Goal: Transaction & Acquisition: Purchase product/service

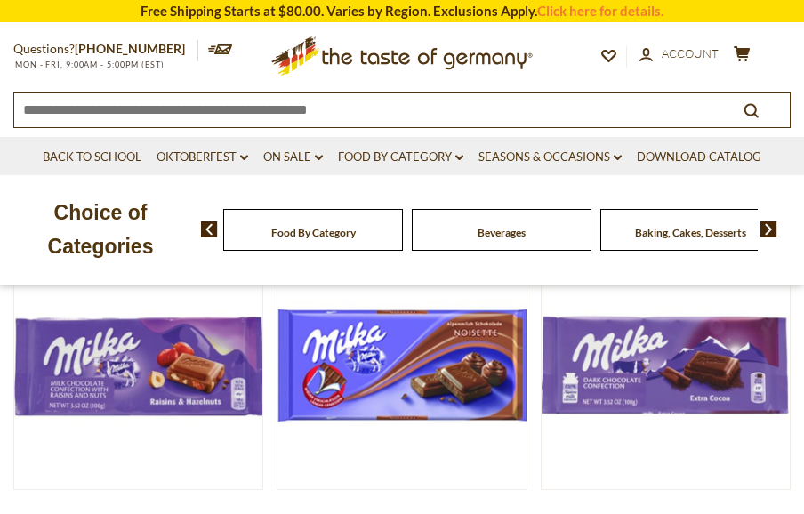
scroll to position [212, 0]
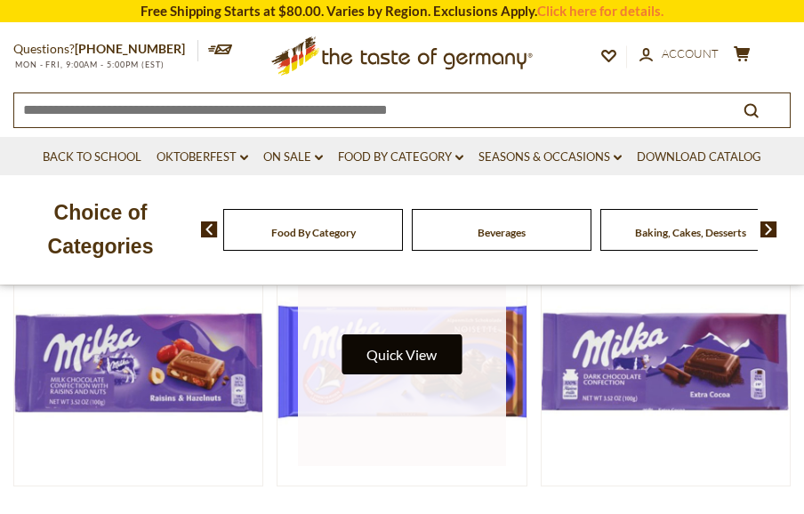
click at [414, 354] on button "Quick View" at bounding box center [401, 354] width 120 height 40
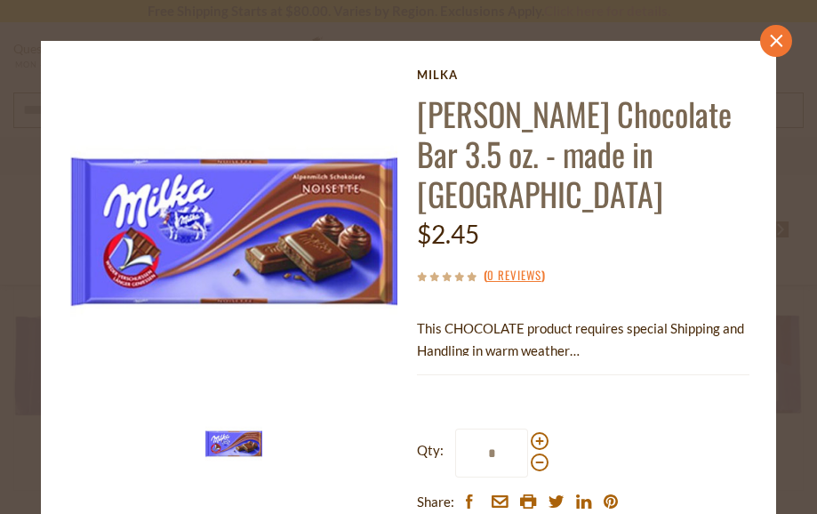
click at [760, 47] on link "close" at bounding box center [776, 41] width 32 height 32
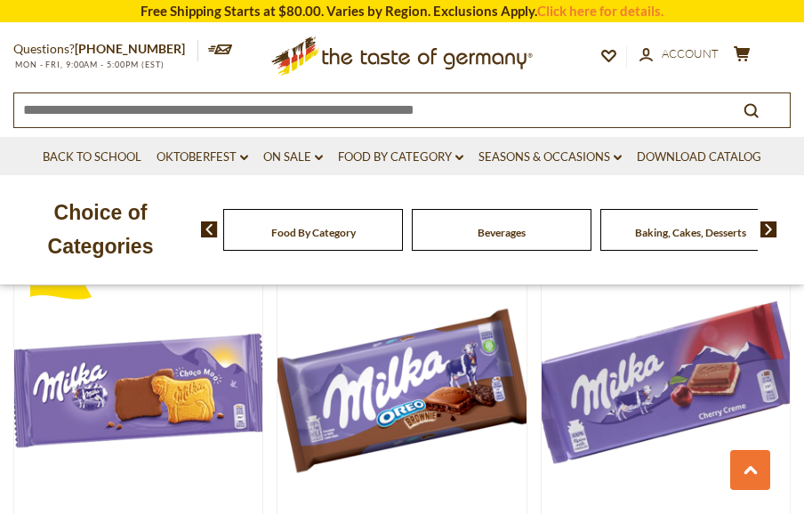
scroll to position [1060, 0]
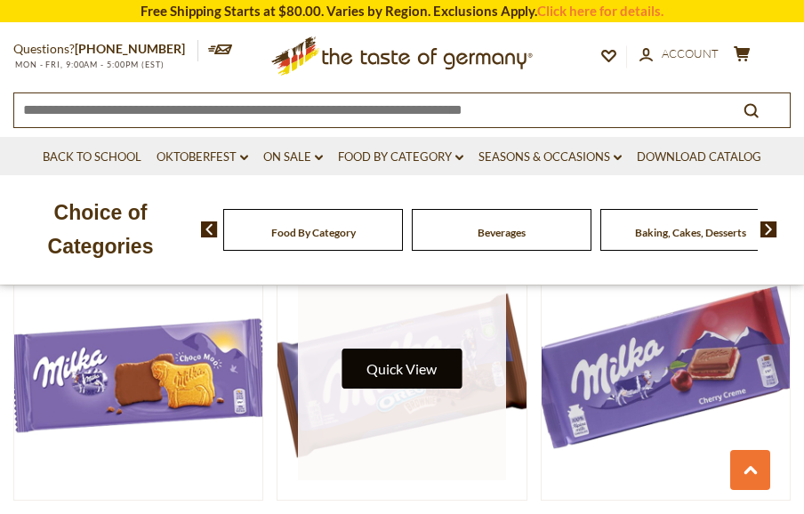
click at [456, 364] on button "Quick View" at bounding box center [401, 369] width 120 height 40
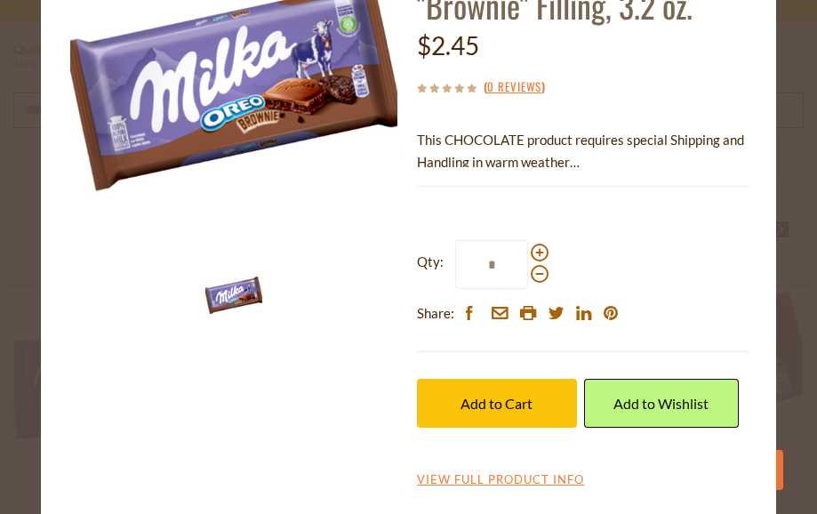
scroll to position [150, 0]
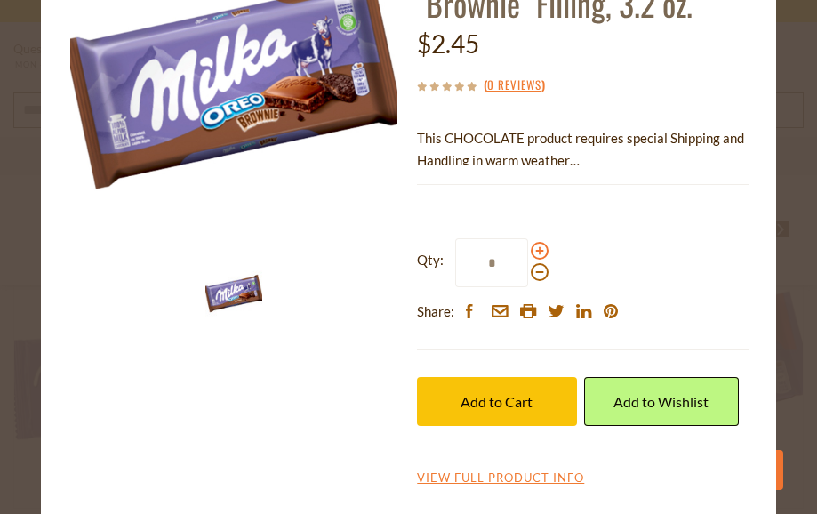
click at [534, 253] on span at bounding box center [540, 251] width 18 height 18
click at [528, 253] on input "*" at bounding box center [491, 262] width 73 height 49
click at [535, 272] on span at bounding box center [540, 272] width 18 height 18
click at [528, 272] on input "*" at bounding box center [491, 262] width 73 height 49
type input "*"
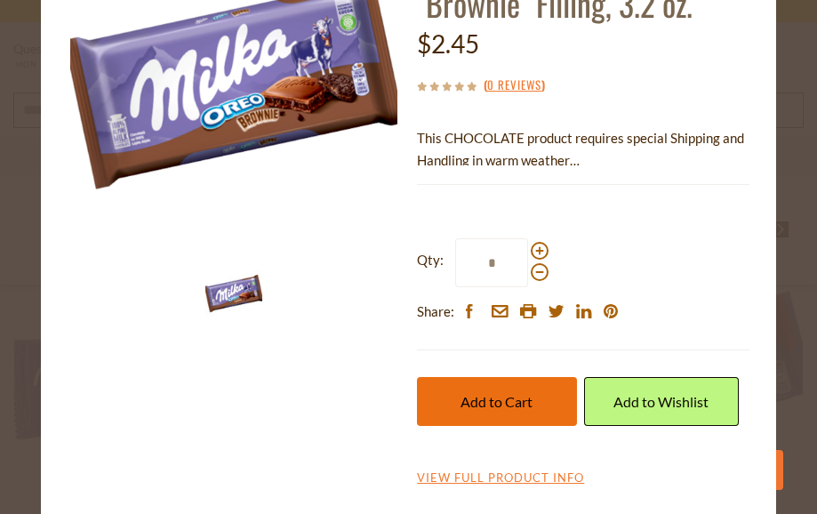
click at [516, 393] on span "Add to Cart" at bounding box center [497, 401] width 72 height 17
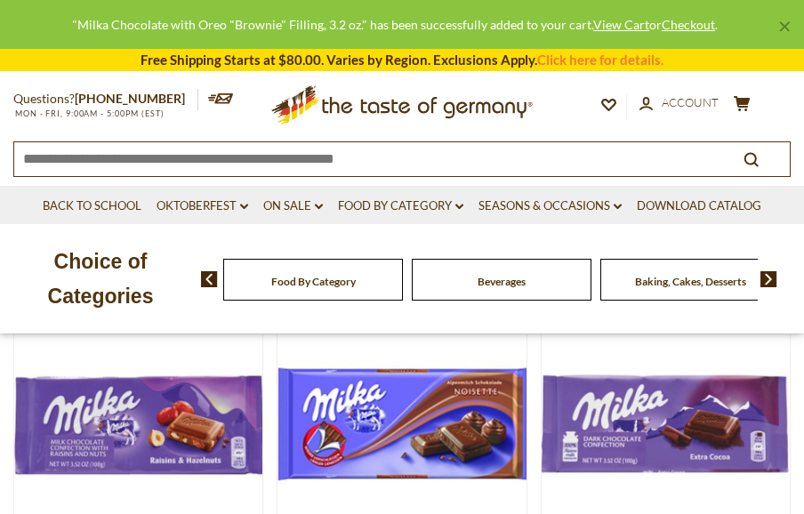
scroll to position [160, 0]
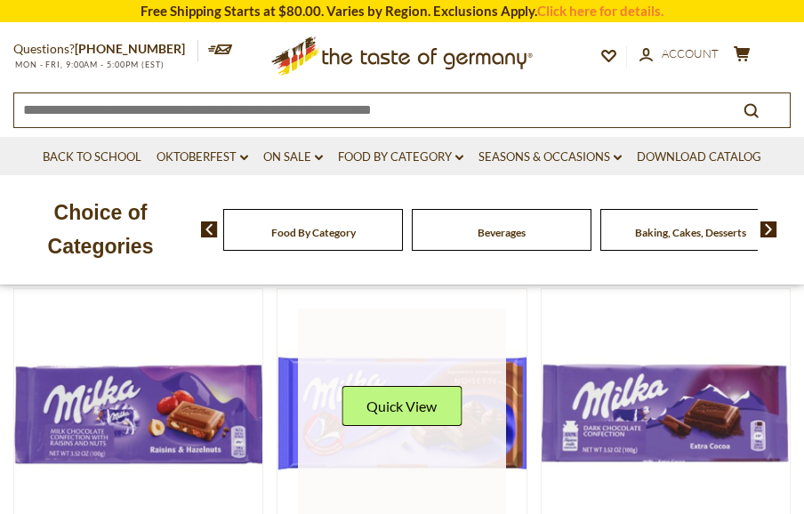
click at [462, 389] on link at bounding box center [402, 413] width 209 height 209
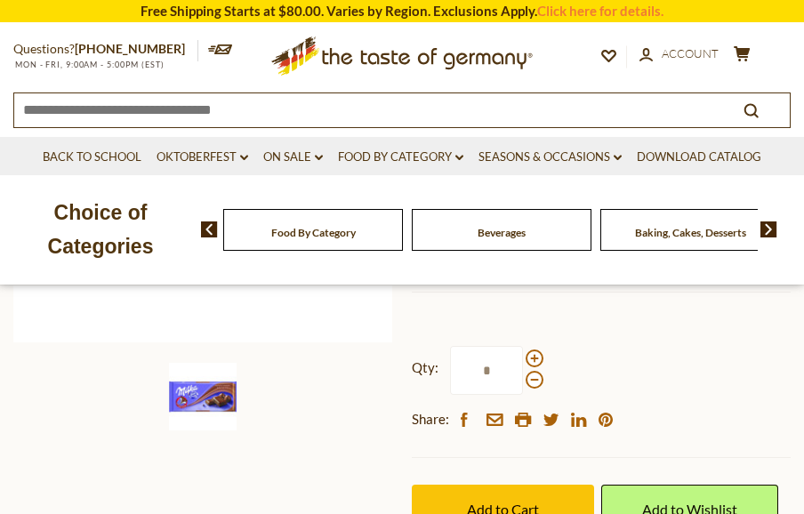
scroll to position [449, 0]
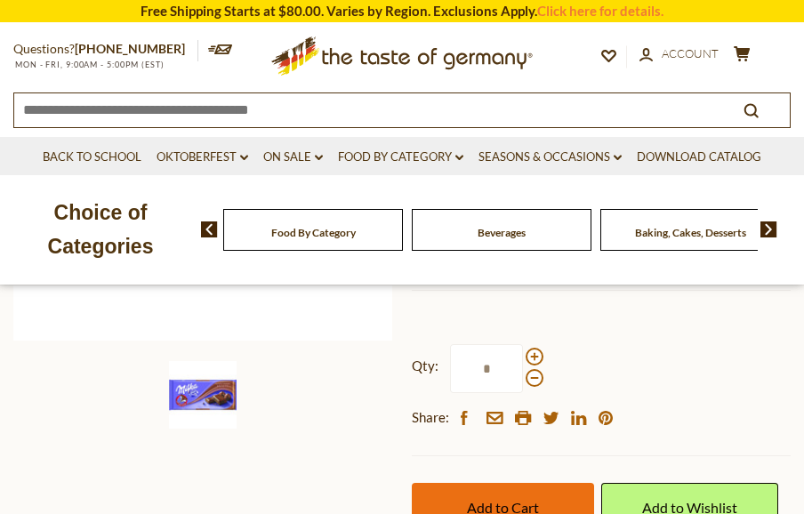
click at [551, 483] on button "Add to Cart" at bounding box center [502, 507] width 181 height 49
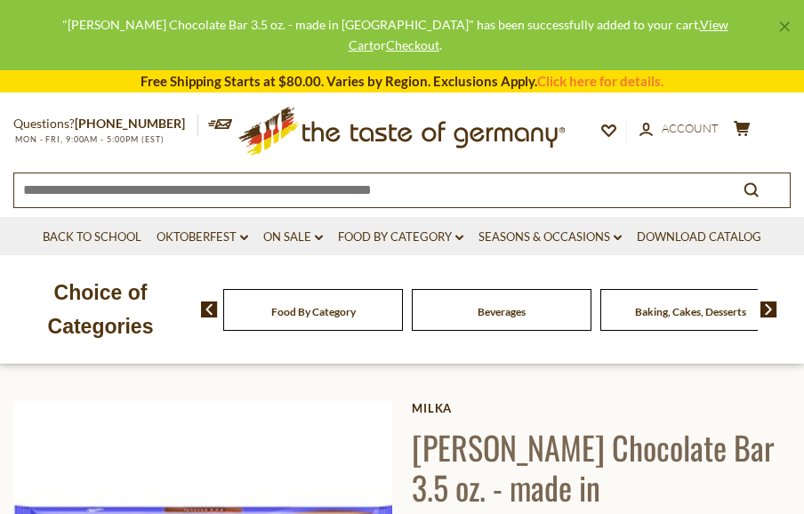
scroll to position [0, 0]
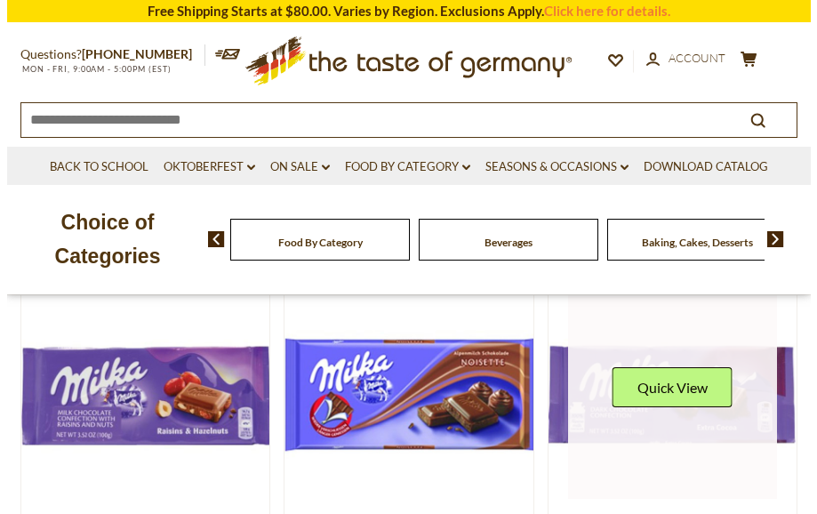
scroll to position [180, 0]
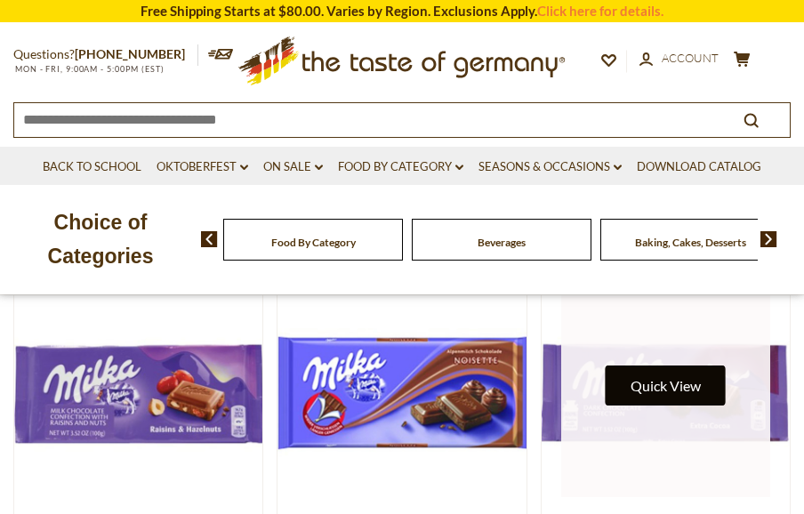
click at [668, 377] on button "Quick View" at bounding box center [666, 385] width 120 height 40
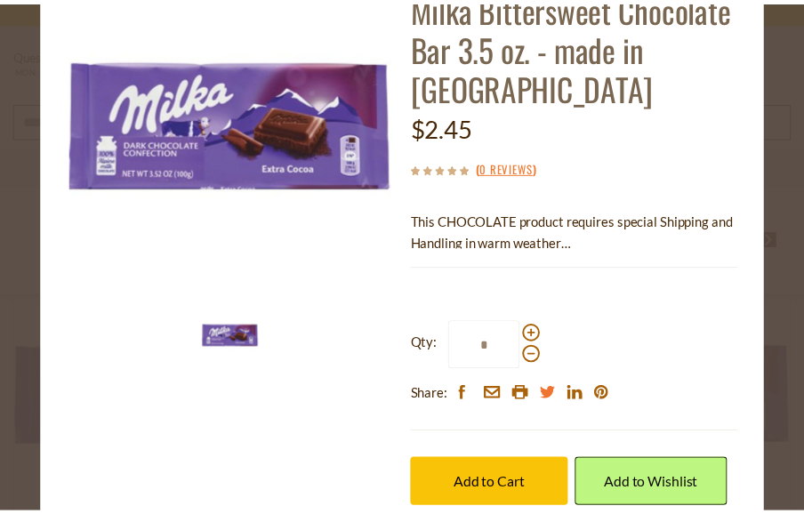
scroll to position [128, 0]
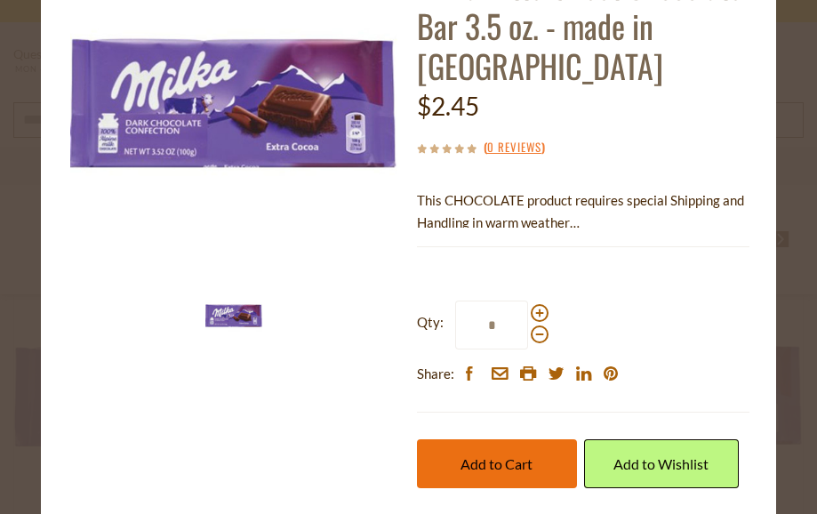
click at [515, 447] on button "Add to Cart" at bounding box center [496, 463] width 159 height 49
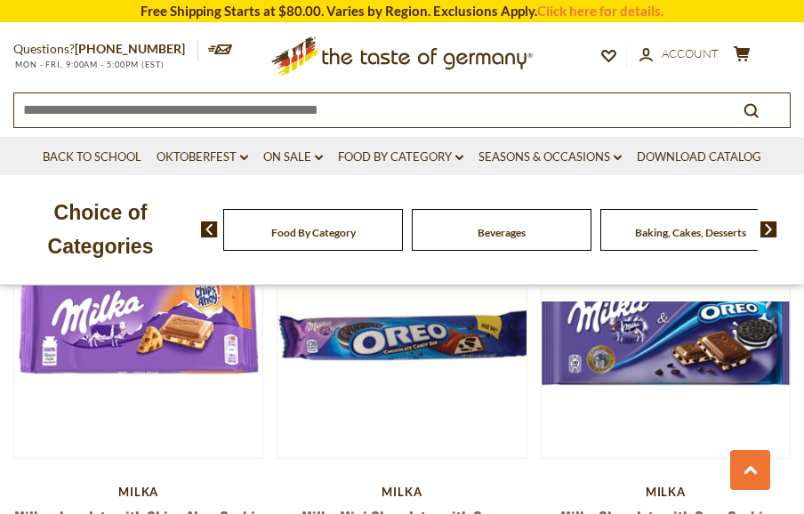
scroll to position [3782, 0]
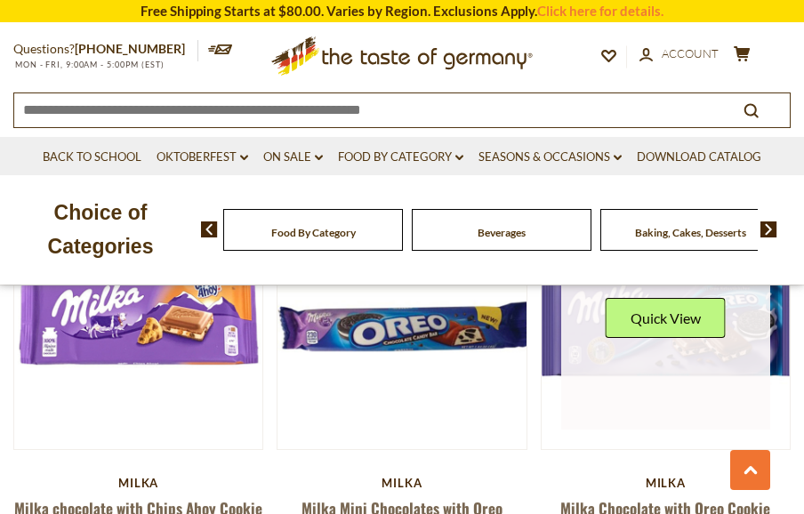
click at [690, 317] on link at bounding box center [665, 325] width 209 height 209
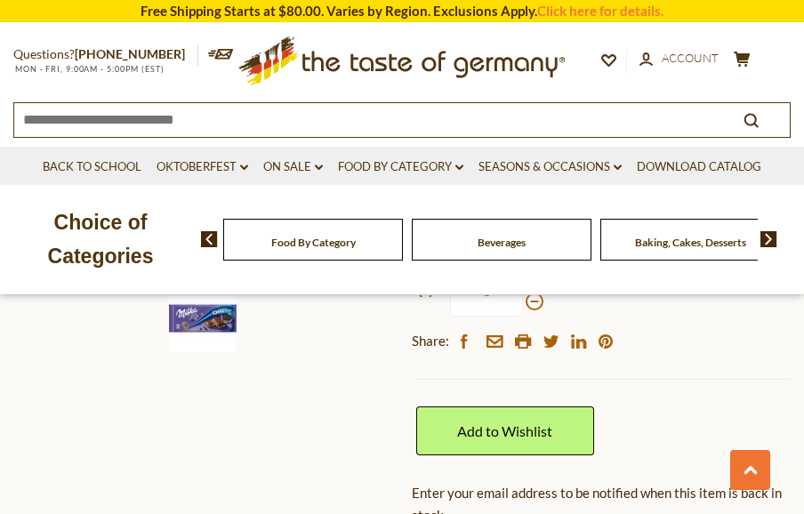
scroll to position [608, 0]
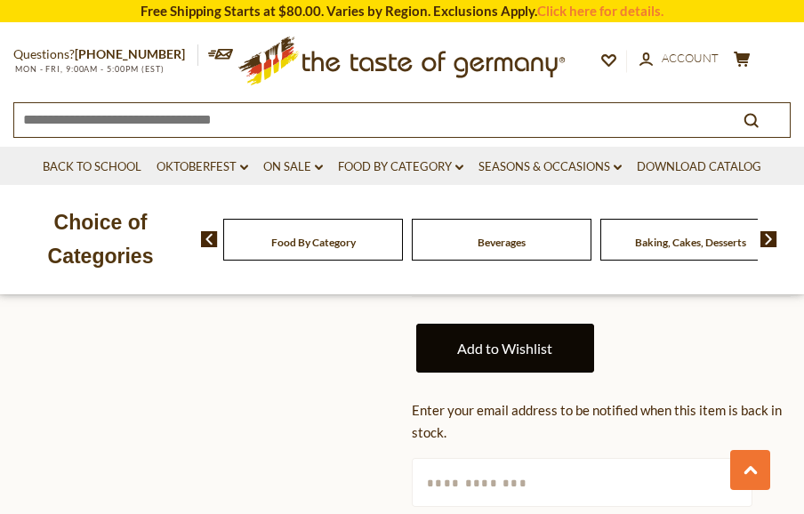
click at [509, 325] on link "Add to Wishlist" at bounding box center [504, 348] width 177 height 49
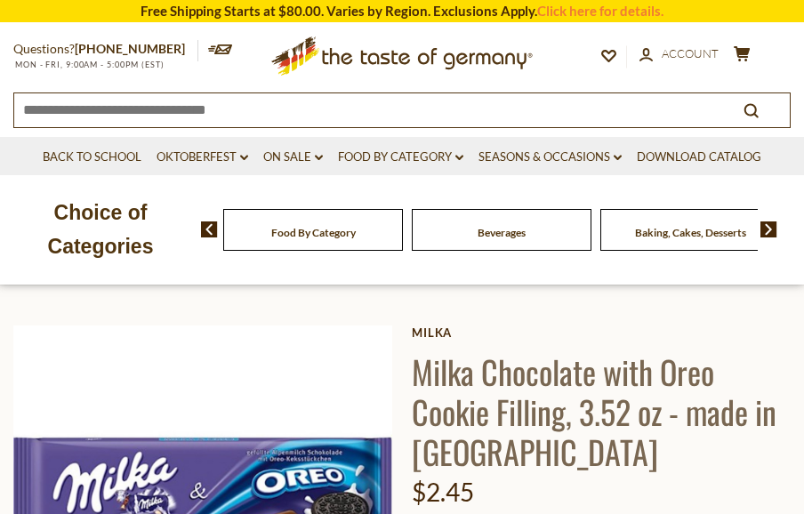
scroll to position [23, 0]
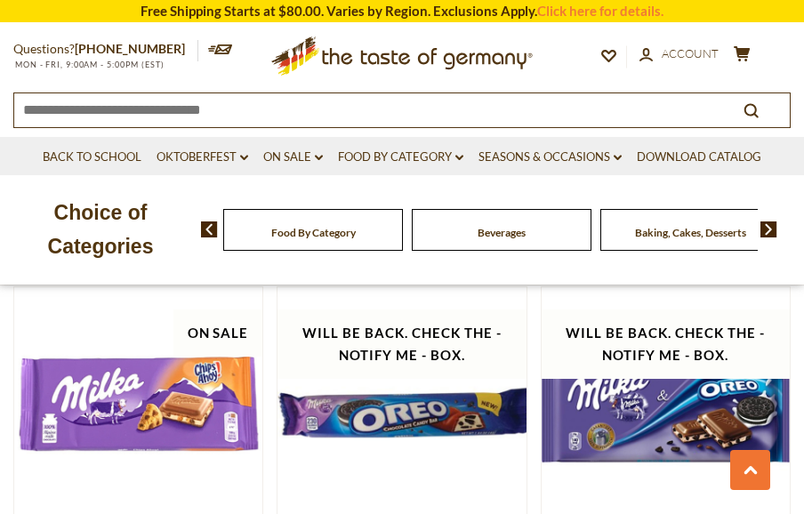
scroll to position [3605, 0]
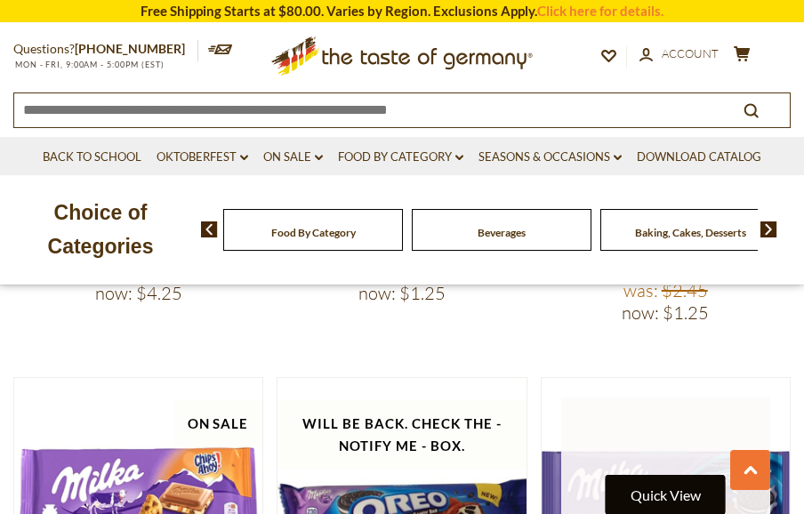
click at [659, 475] on button "Quick View" at bounding box center [666, 495] width 120 height 40
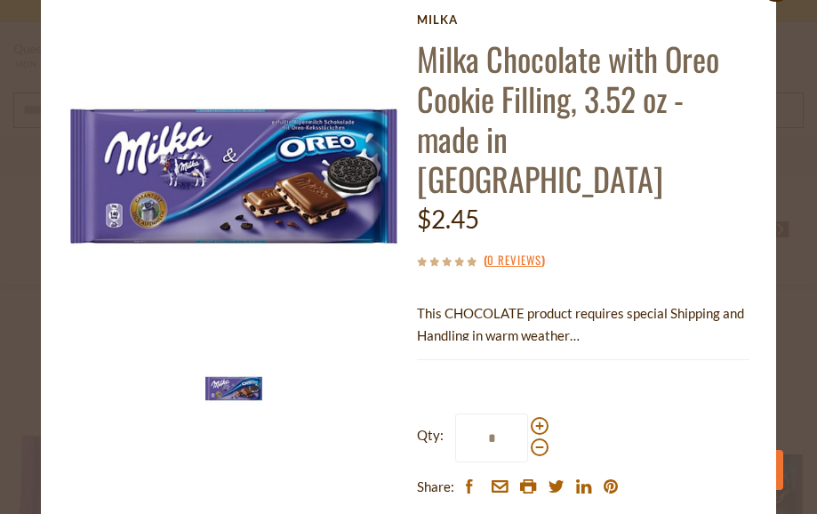
scroll to position [0, 0]
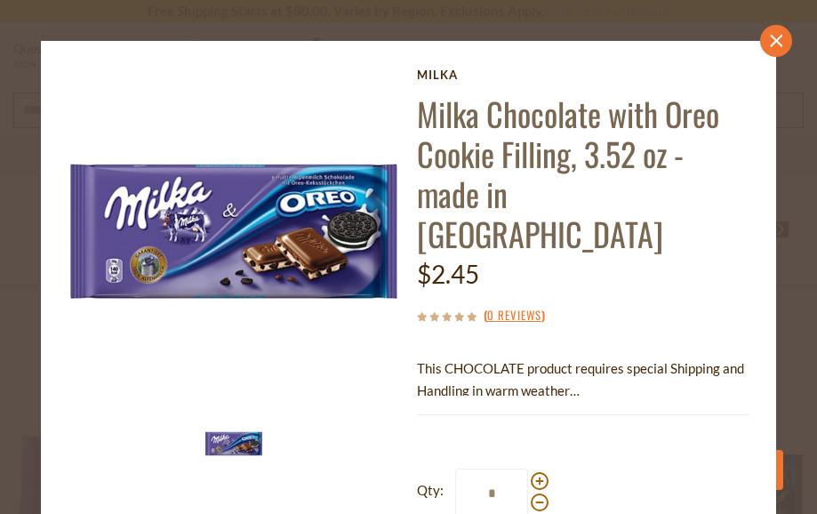
click at [770, 46] on icon "close" at bounding box center [776, 40] width 13 height 13
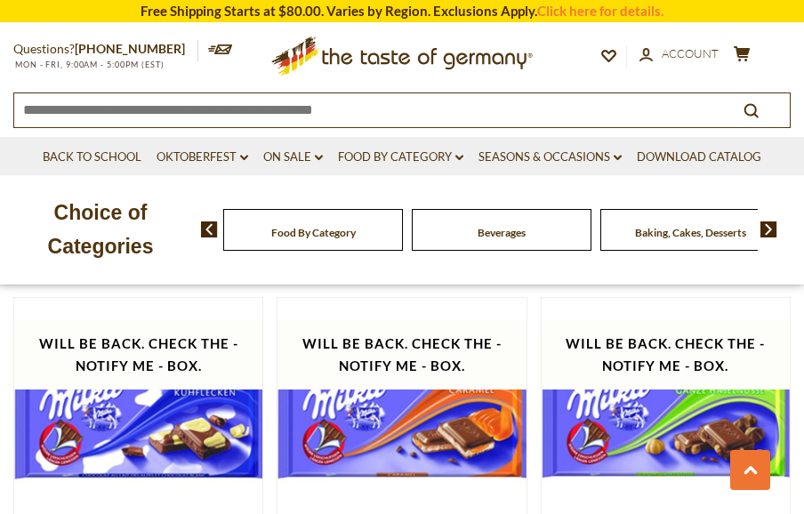
scroll to position [4571, 0]
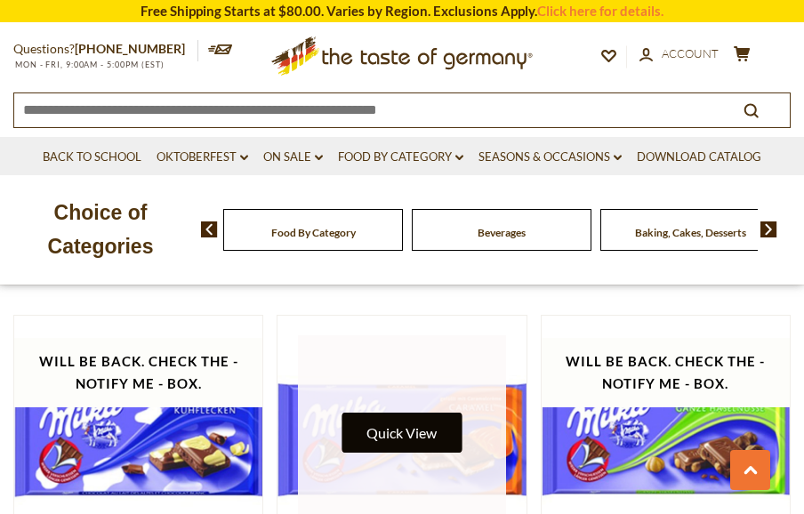
click at [417, 413] on button "Quick View" at bounding box center [401, 433] width 120 height 40
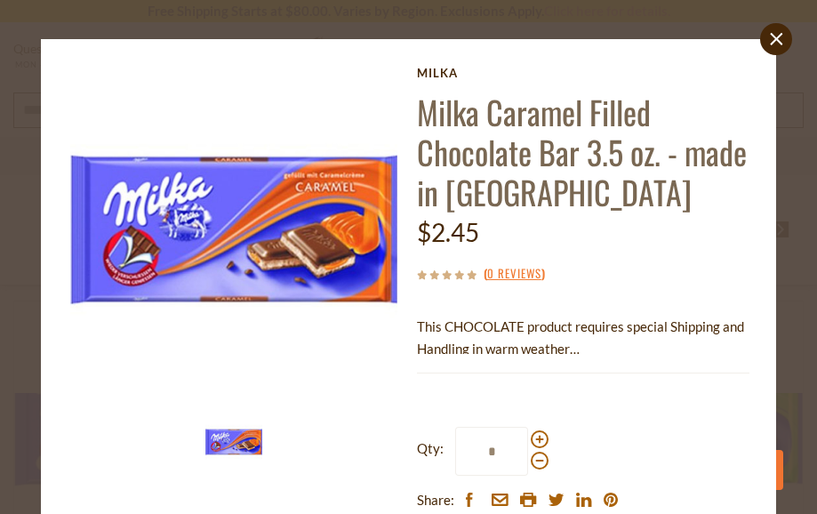
scroll to position [0, 0]
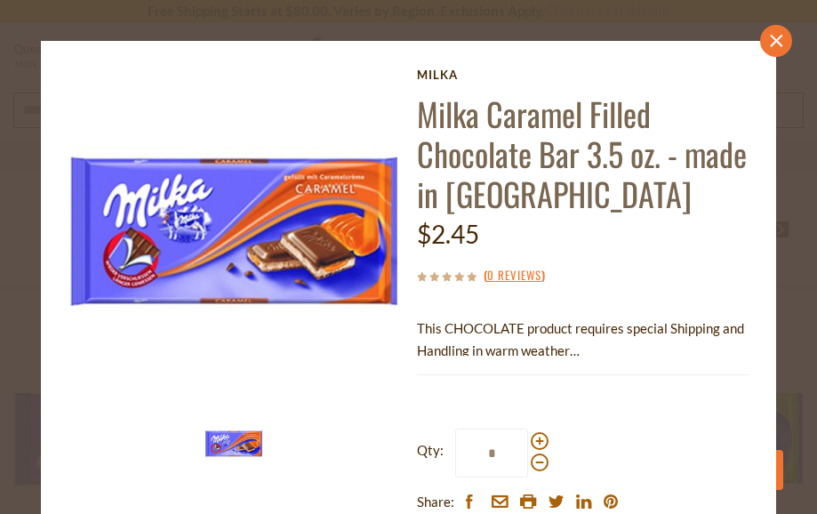
click at [765, 47] on link "close" at bounding box center [776, 41] width 32 height 32
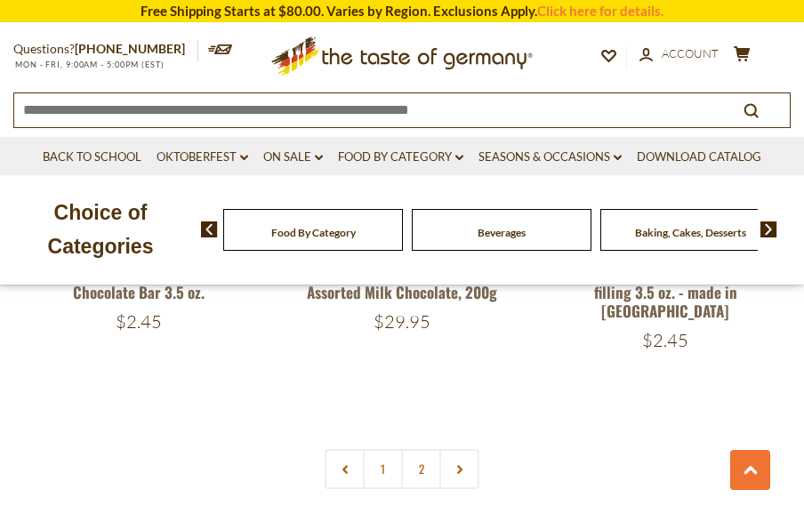
scroll to position [5360, 0]
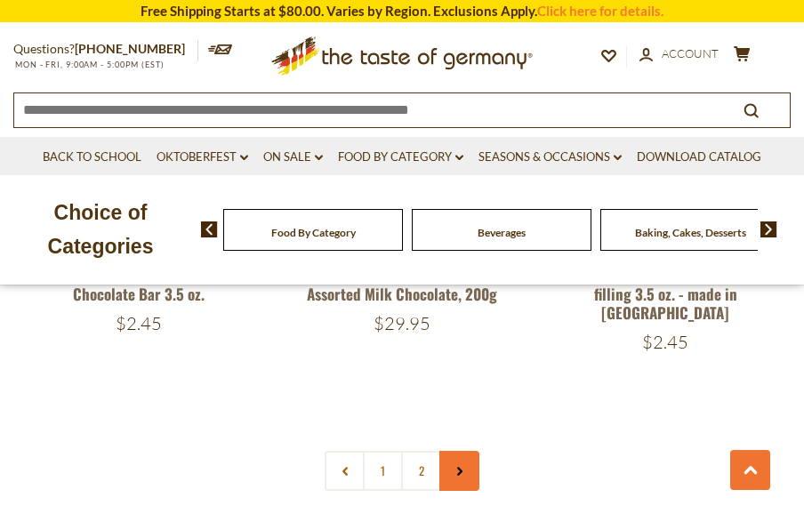
click at [459, 451] on link at bounding box center [459, 471] width 40 height 40
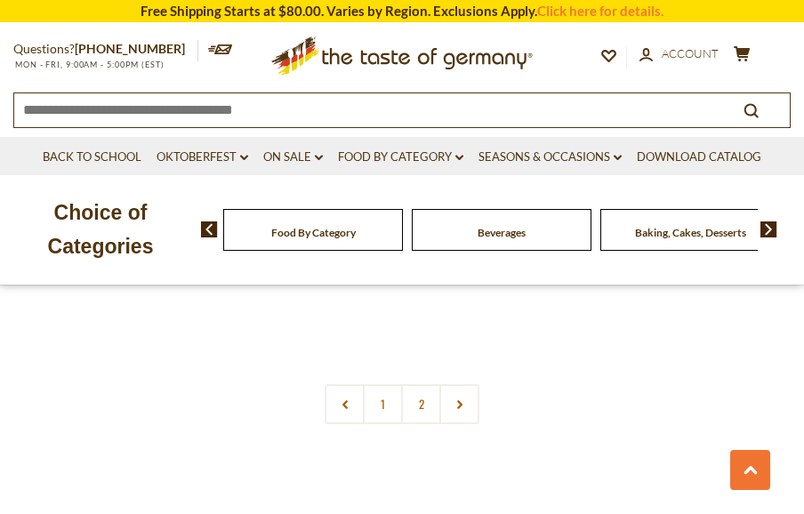
scroll to position [5297, 0]
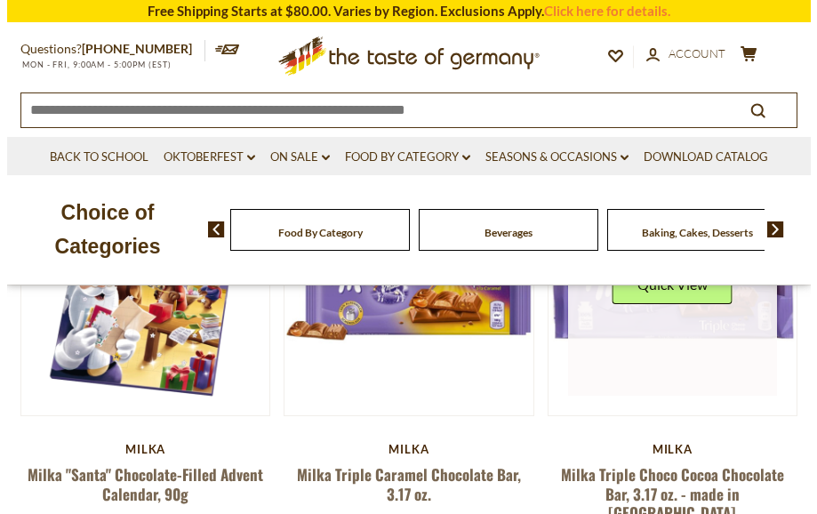
scroll to position [268, 0]
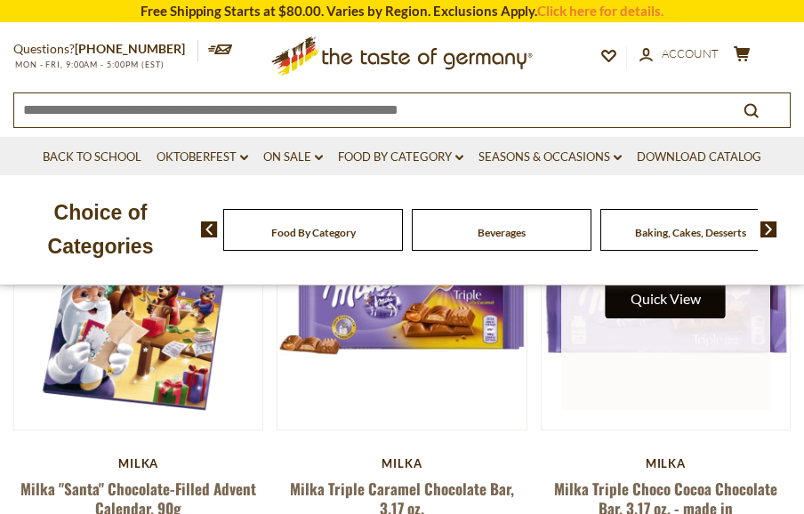
click at [671, 309] on button "Quick View" at bounding box center [666, 298] width 120 height 40
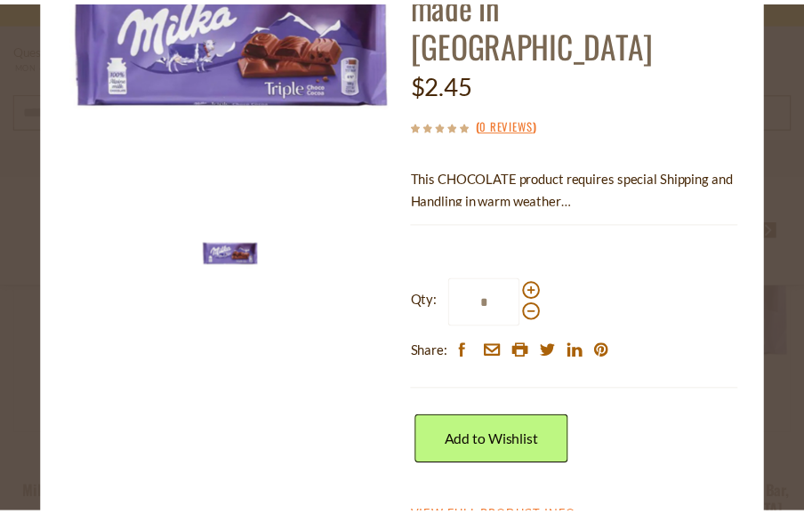
scroll to position [0, 0]
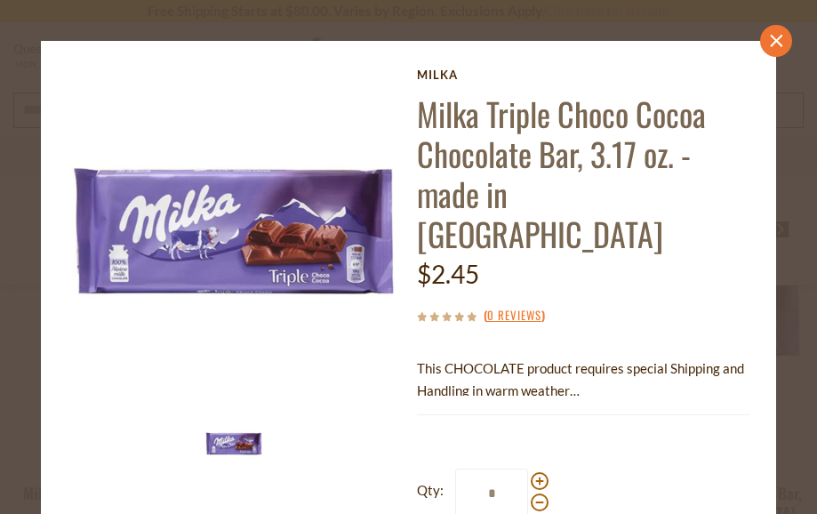
click at [770, 44] on icon "close" at bounding box center [776, 40] width 13 height 13
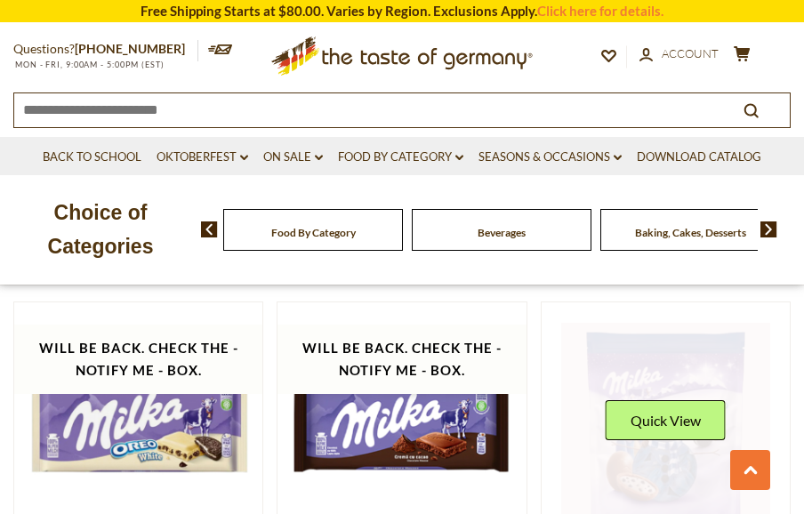
scroll to position [2694, 0]
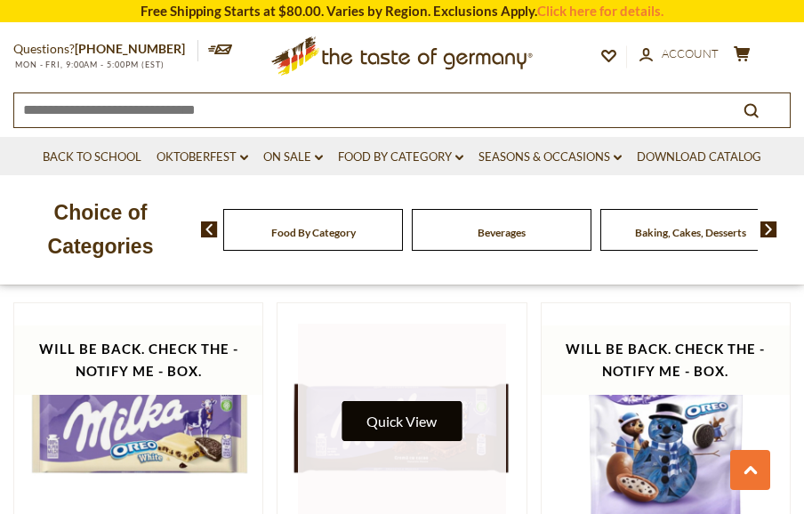
click at [389, 401] on button "Quick View" at bounding box center [401, 421] width 120 height 40
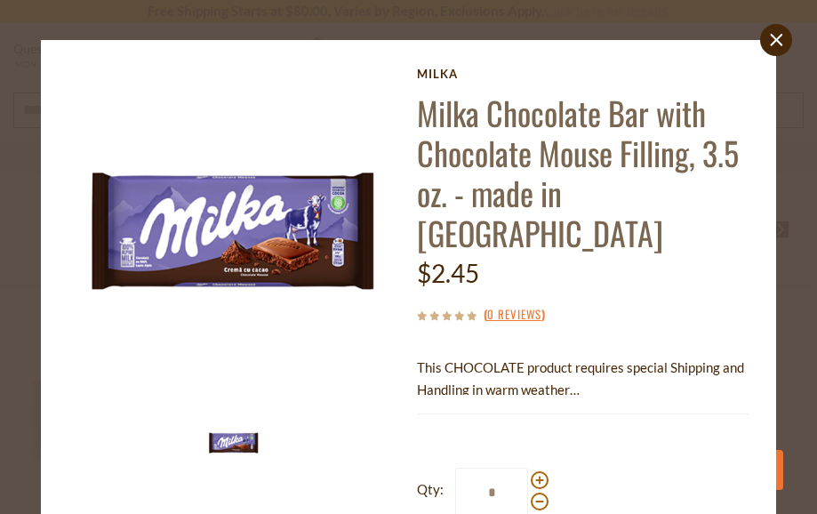
scroll to position [0, 0]
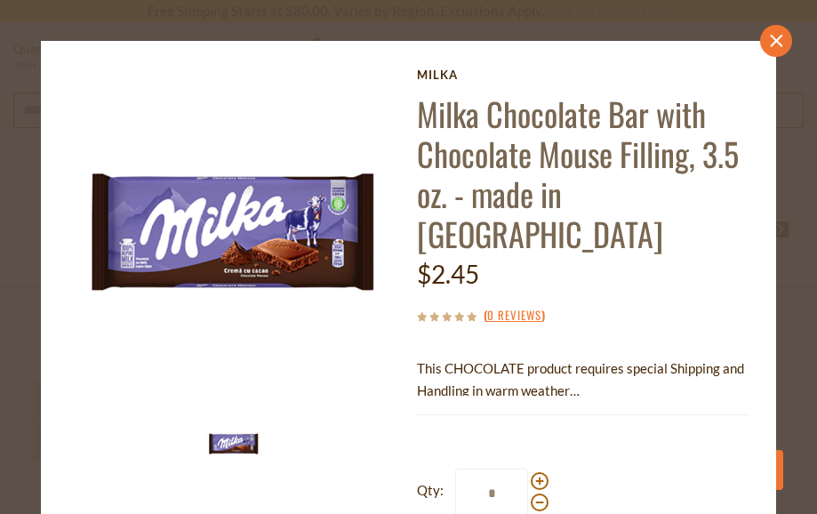
click at [770, 43] on icon "close" at bounding box center [776, 40] width 13 height 13
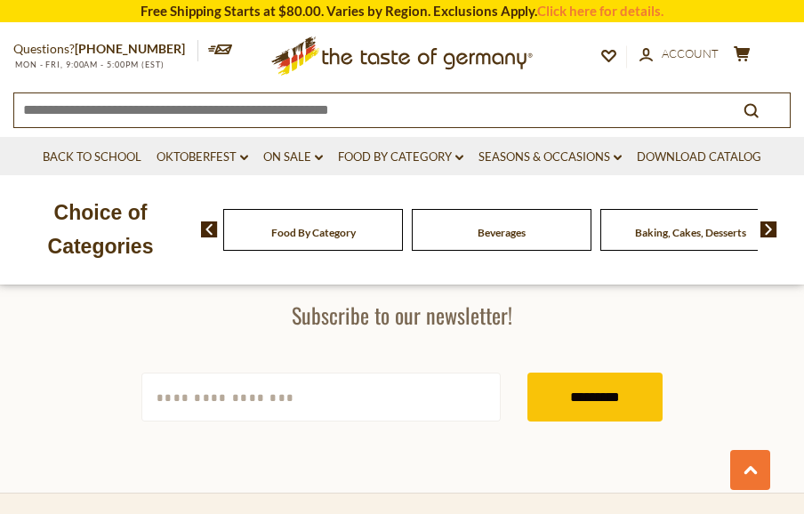
scroll to position [5196, 0]
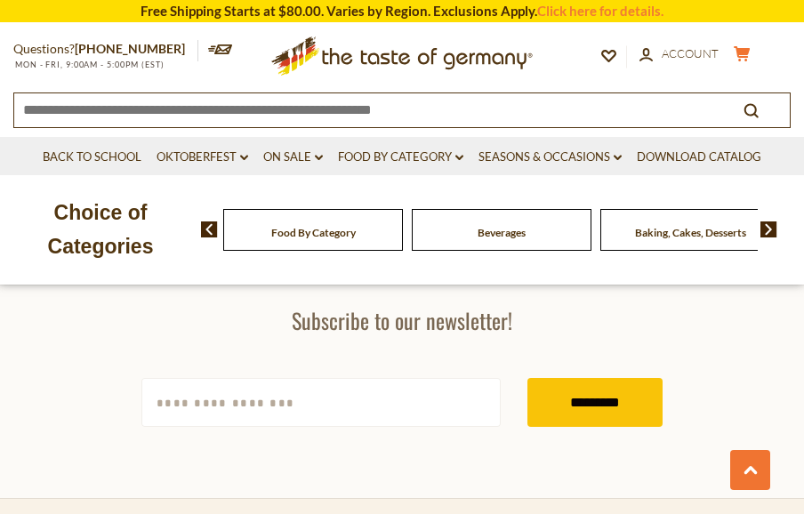
click at [742, 50] on icon at bounding box center [742, 53] width 16 height 15
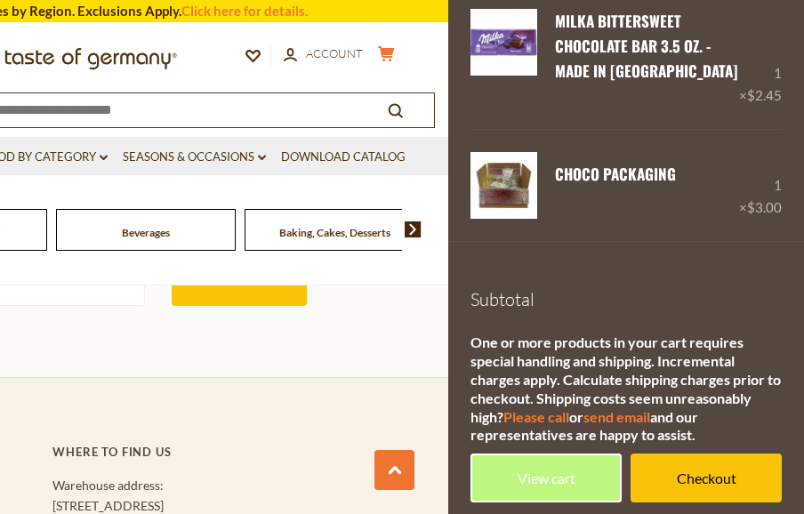
scroll to position [403, 0]
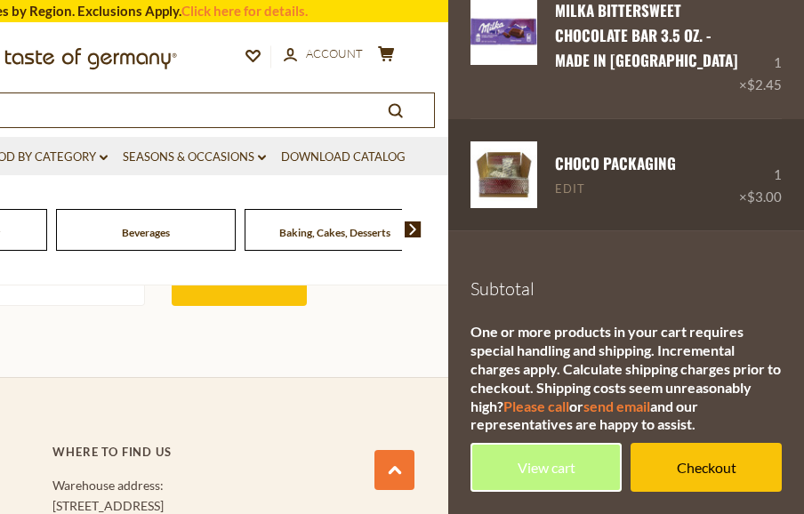
click at [576, 195] on link "Edit" at bounding box center [570, 189] width 30 height 16
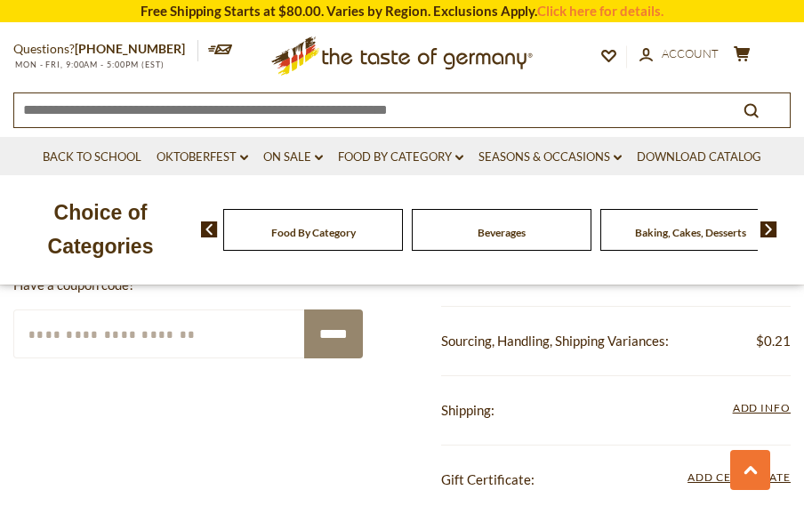
scroll to position [843, 0]
click at [753, 411] on span "Add Info" at bounding box center [762, 408] width 58 height 13
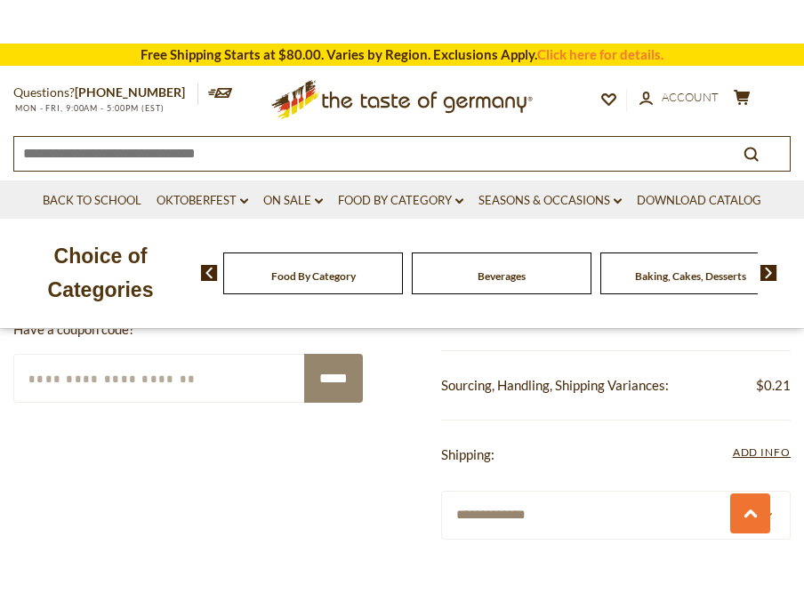
scroll to position [846, 0]
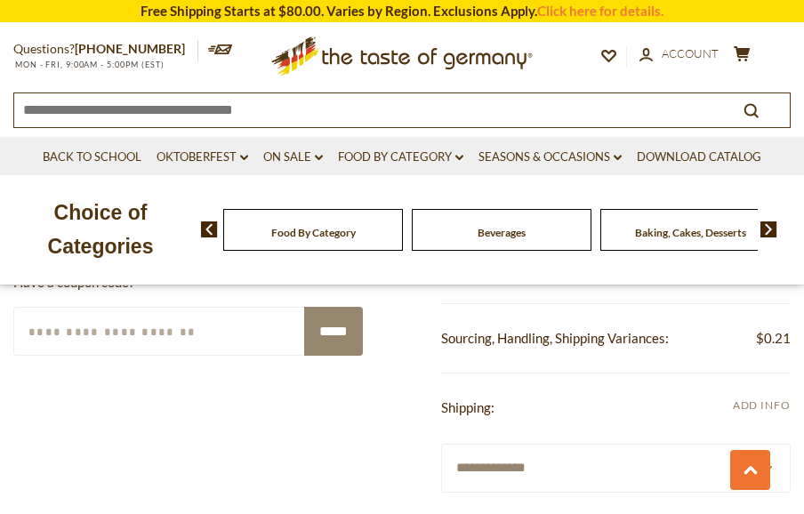
click at [766, 402] on span "Add Info" at bounding box center [762, 404] width 58 height 13
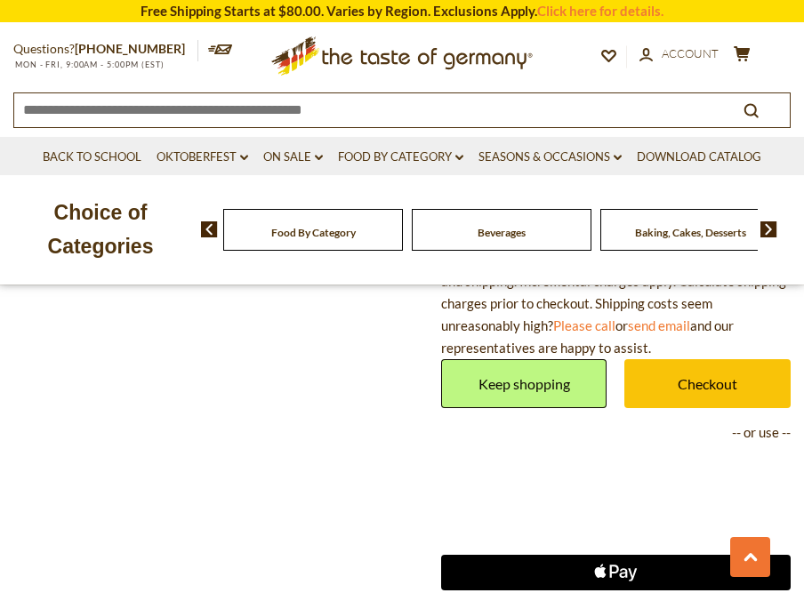
scroll to position [1262, 0]
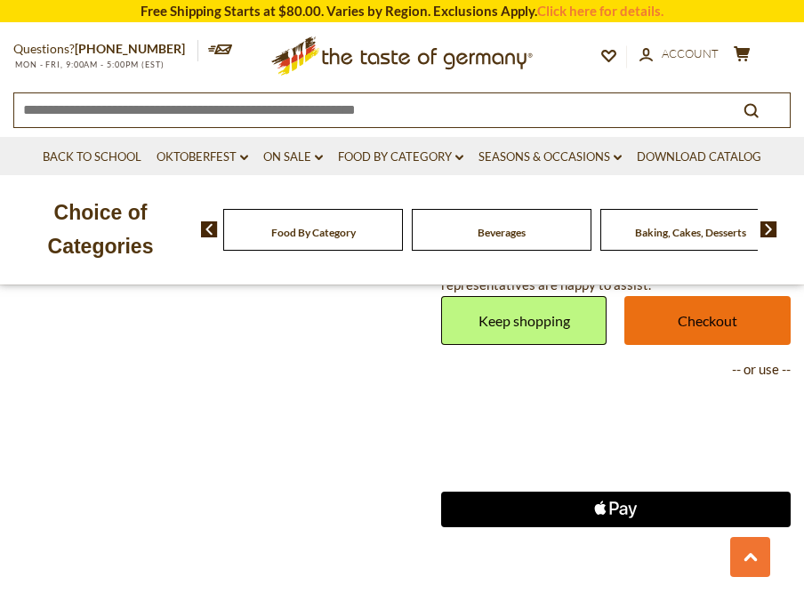
click at [723, 328] on link "Checkout" at bounding box center [707, 320] width 166 height 49
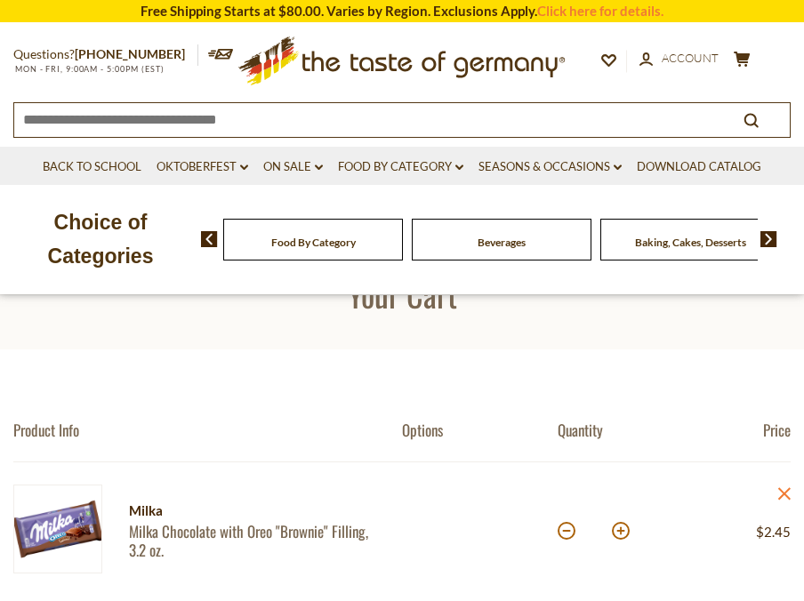
scroll to position [73, 0]
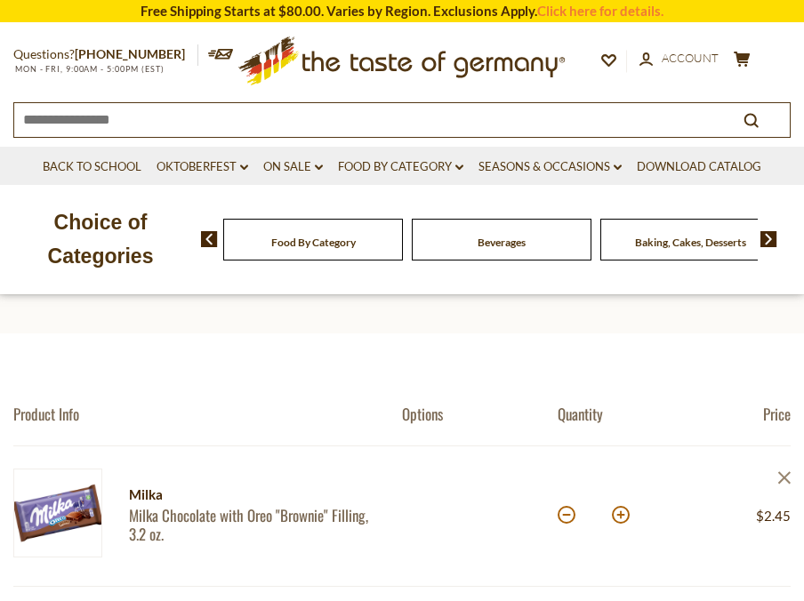
click at [783, 480] on icon "close" at bounding box center [783, 477] width 13 height 13
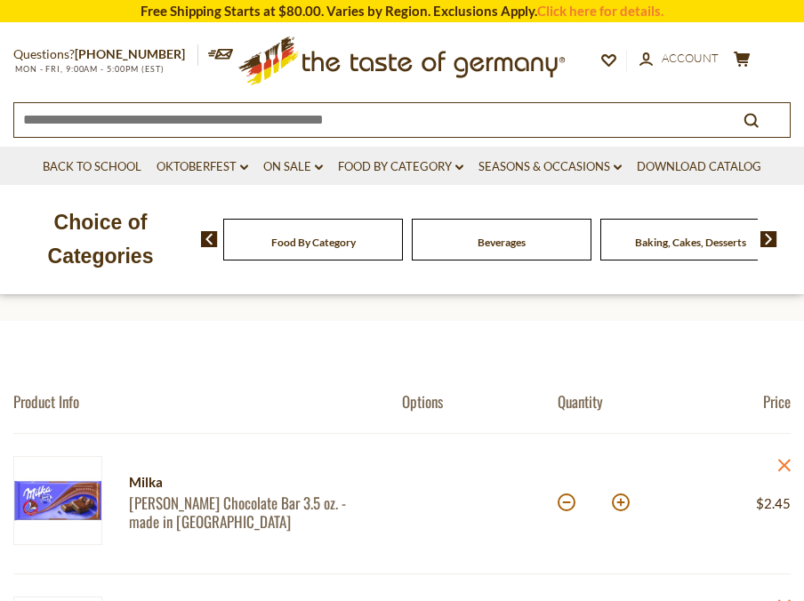
scroll to position [88, 0]
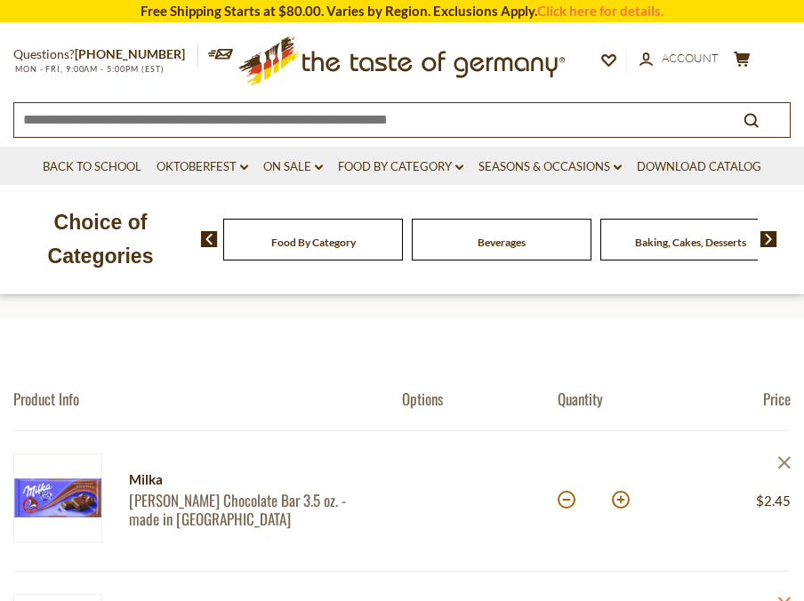
click at [784, 464] on icon "close" at bounding box center [783, 462] width 13 height 13
click at [783, 464] on icon "close" at bounding box center [783, 462] width 13 height 13
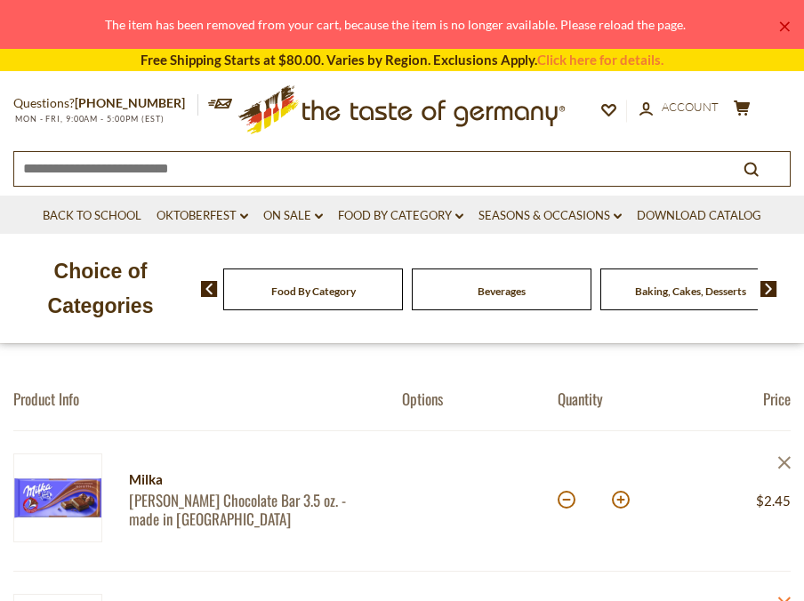
click at [787, 463] on icon "close" at bounding box center [783, 462] width 13 height 13
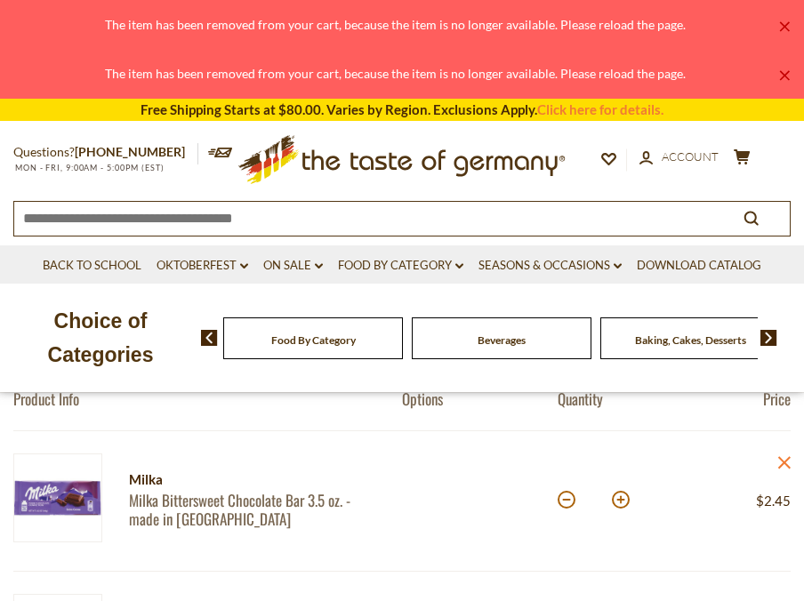
click at [782, 461] on icon "close" at bounding box center [783, 462] width 13 height 13
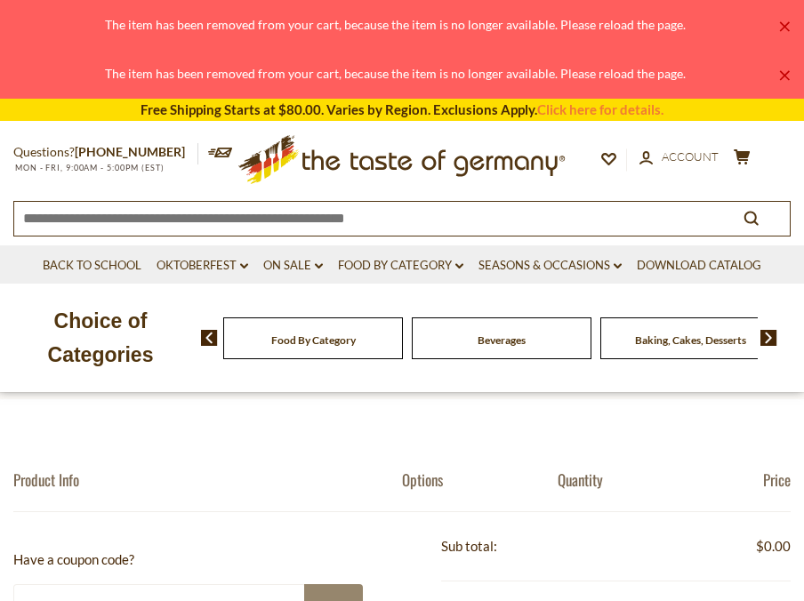
scroll to position [0, 0]
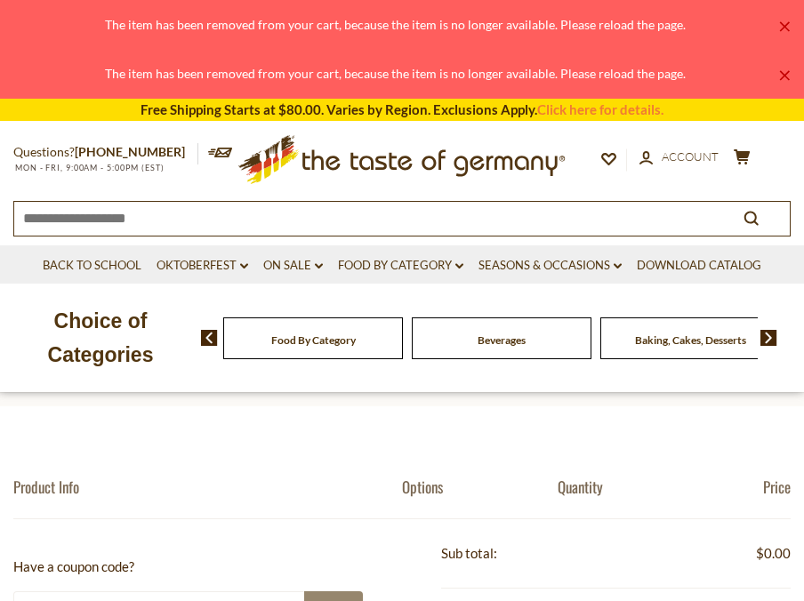
click at [421, 175] on icon ".st0{fill:#EDD300;} .st1{fill:#D33E21;}" at bounding box center [402, 159] width 333 height 65
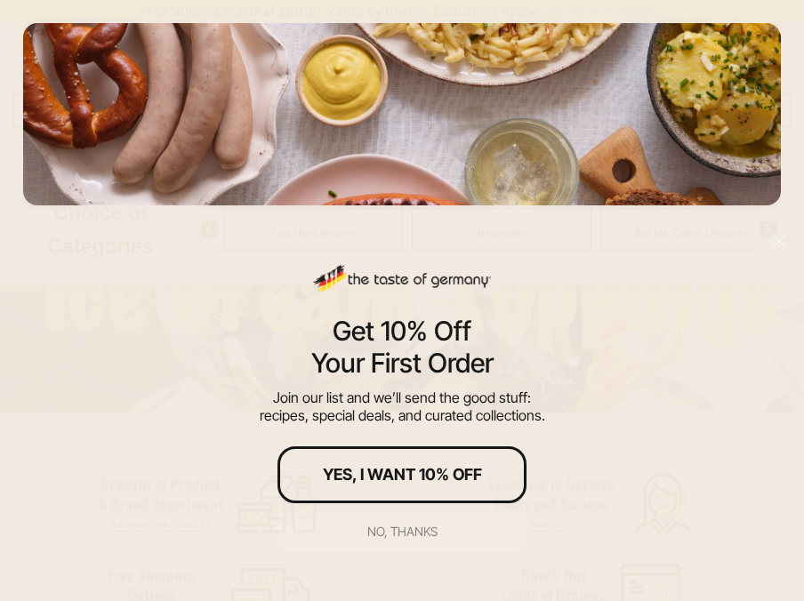
scroll to position [249, 0]
click at [425, 533] on div "No, thanks" at bounding box center [402, 531] width 70 height 12
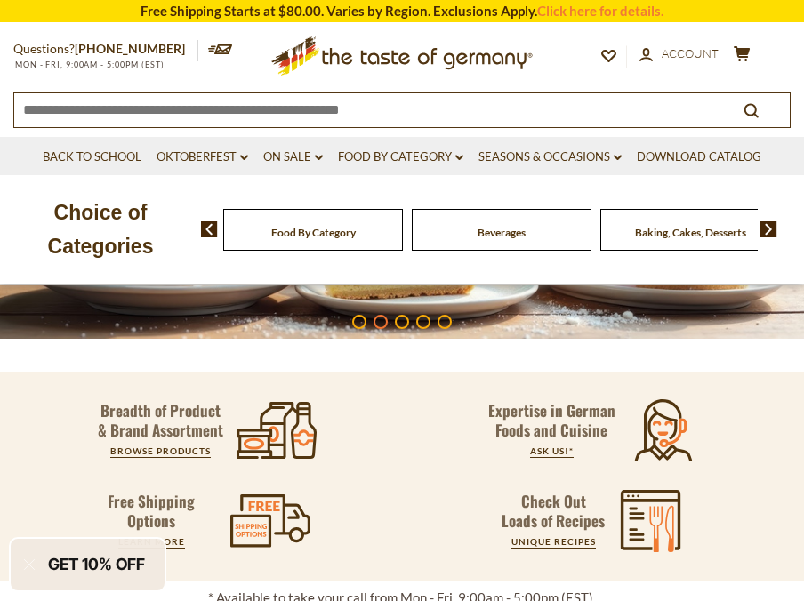
scroll to position [0, 0]
